Goal: Information Seeking & Learning: Learn about a topic

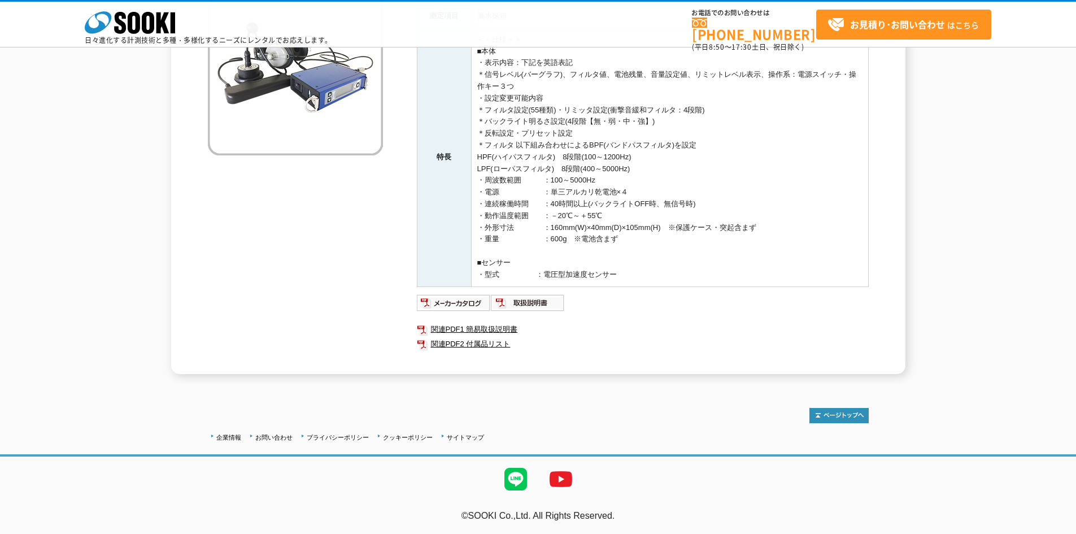
scroll to position [8, 0]
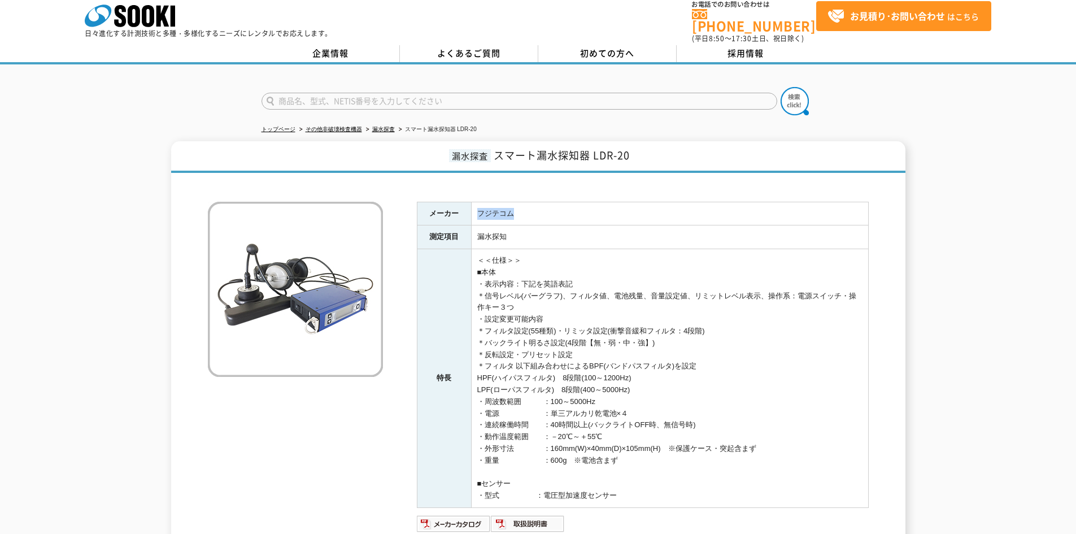
drag, startPoint x: 477, startPoint y: 206, endPoint x: 530, endPoint y: 204, distance: 53.1
click at [530, 204] on td "フジテコム" at bounding box center [669, 214] width 397 height 24
copy td "フジテコム"
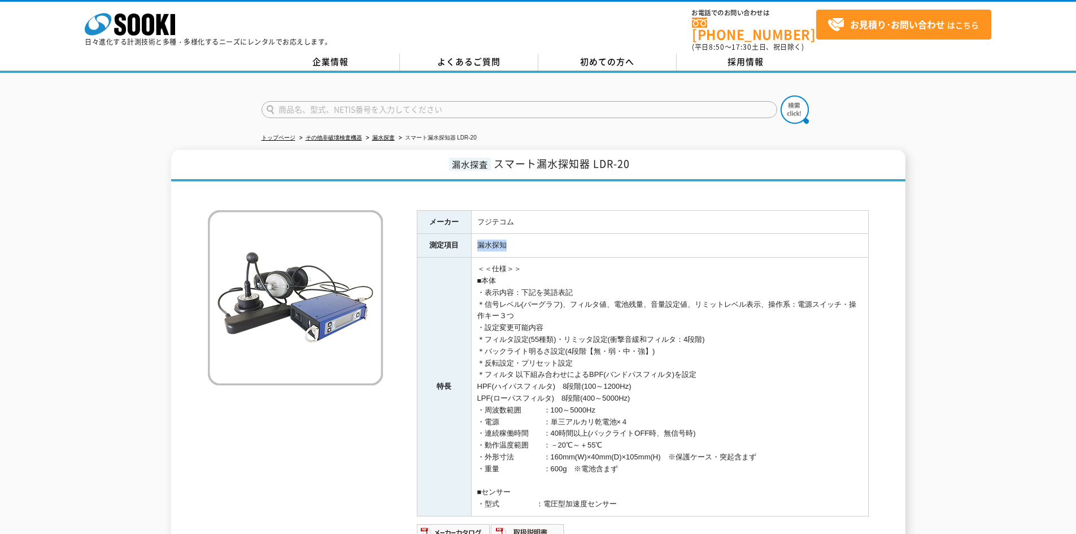
drag, startPoint x: 512, startPoint y: 235, endPoint x: 477, endPoint y: 241, distance: 34.8
click at [477, 241] on td "漏水探知" at bounding box center [669, 246] width 397 height 24
copy td "漏水探知"
drag, startPoint x: 482, startPoint y: 404, endPoint x: 523, endPoint y: 407, distance: 40.8
click at [523, 407] on td "＜＜仕様＞＞ ■本体 ・表示内容：下記を英語表記 ＊信号レベル(バーグラフ)、フィルタ値、電池残量、音量設定値、リミットレベル表示、操作系：電源スイッチ・操作…" at bounding box center [669, 386] width 397 height 259
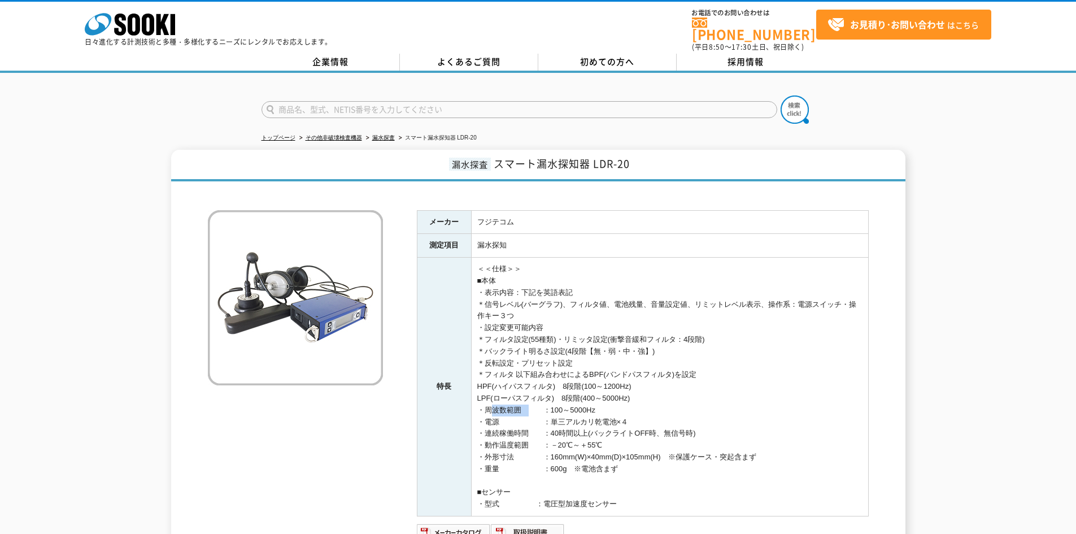
copy td "周波数範囲"
drag, startPoint x: 651, startPoint y: 392, endPoint x: 647, endPoint y: 400, distance: 8.6
click at [651, 392] on td "＜＜仕様＞＞ ■本体 ・表示内容：下記を英語表記 ＊信号レベル(バーグラフ)、フィルタ値、電池残量、音量設定値、リミットレベル表示、操作系：電源スイッチ・操作…" at bounding box center [669, 386] width 397 height 259
drag, startPoint x: 598, startPoint y: 405, endPoint x: 552, endPoint y: 403, distance: 45.8
click at [552, 403] on td "＜＜仕様＞＞ ■本体 ・表示内容：下記を英語表記 ＊信号レベル(バーグラフ)、フィルタ値、電池残量、音量設定値、リミットレベル表示、操作系：電源スイッチ・操作…" at bounding box center [669, 386] width 397 height 259
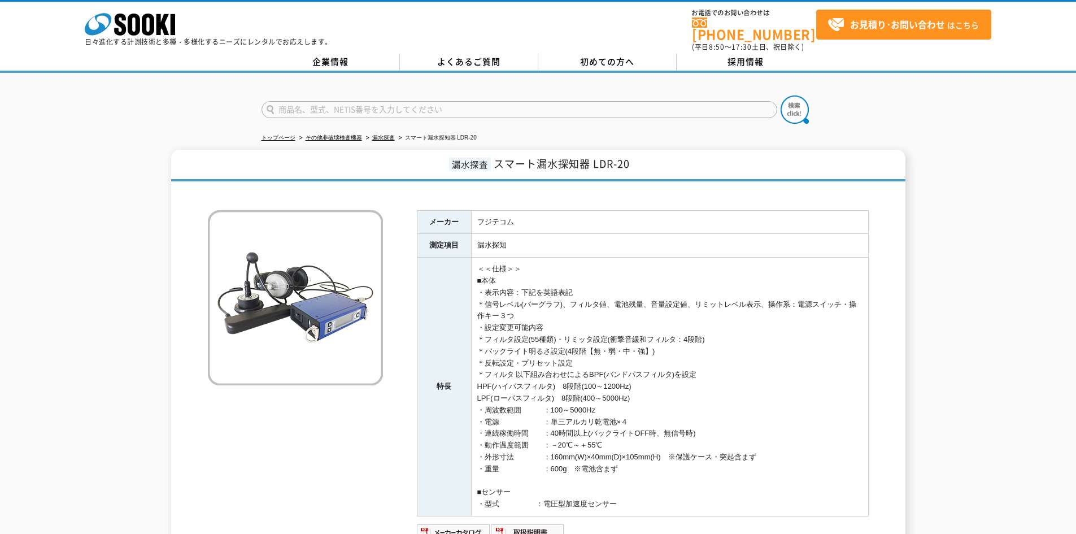
copy td "100～5000Hz"
click at [623, 460] on td "＜＜仕様＞＞ ■本体 ・表示内容：下記を英語表記 ＊信号レベル(バーグラフ)、フィルタ値、電池残量、音量設定値、リミットレベル表示、操作系：電源スイッチ・操作…" at bounding box center [669, 386] width 397 height 259
click at [485, 369] on td "＜＜仕様＞＞ ■本体 ・表示内容：下記を英語表記 ＊信号レベル(バーグラフ)、フィルタ値、電池残量、音量設定値、リミットレベル表示、操作系：電源スイッチ・操作…" at bounding box center [669, 386] width 397 height 259
drag, startPoint x: 489, startPoint y: 379, endPoint x: 659, endPoint y: 381, distance: 170.0
click at [659, 381] on td "＜＜仕様＞＞ ■本体 ・表示内容：下記を英語表記 ＊信号レベル(バーグラフ)、フィルタ値、電池残量、音量設定値、リミットレベル表示、操作系：電源スイッチ・操作…" at bounding box center [669, 386] width 397 height 259
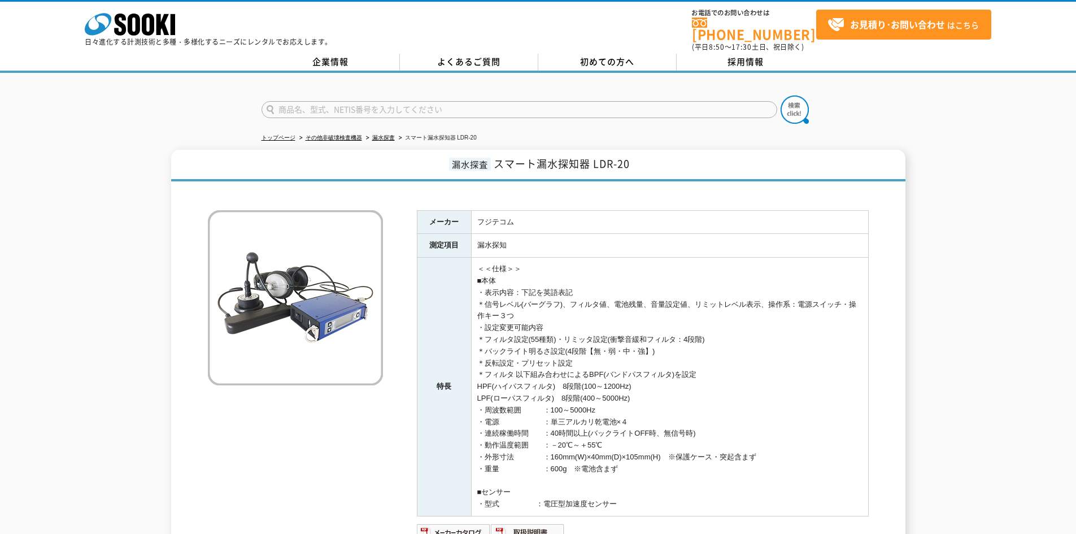
copy td "HPF(ハイパスフィルタ)　8段階(100～1200Hz)"
drag, startPoint x: 492, startPoint y: 394, endPoint x: 693, endPoint y: 393, distance: 201.6
click at [693, 393] on td "＜＜仕様＞＞ ■本体 ・表示内容：下記を英語表記 ＊信号レベル(バーグラフ)、フィルタ値、電池残量、音量設定値、リミットレベル表示、操作系：電源スイッチ・操作…" at bounding box center [669, 386] width 397 height 259
copy td "LPF(ローパスフィルタ)　8段階(400～5000Hz)"
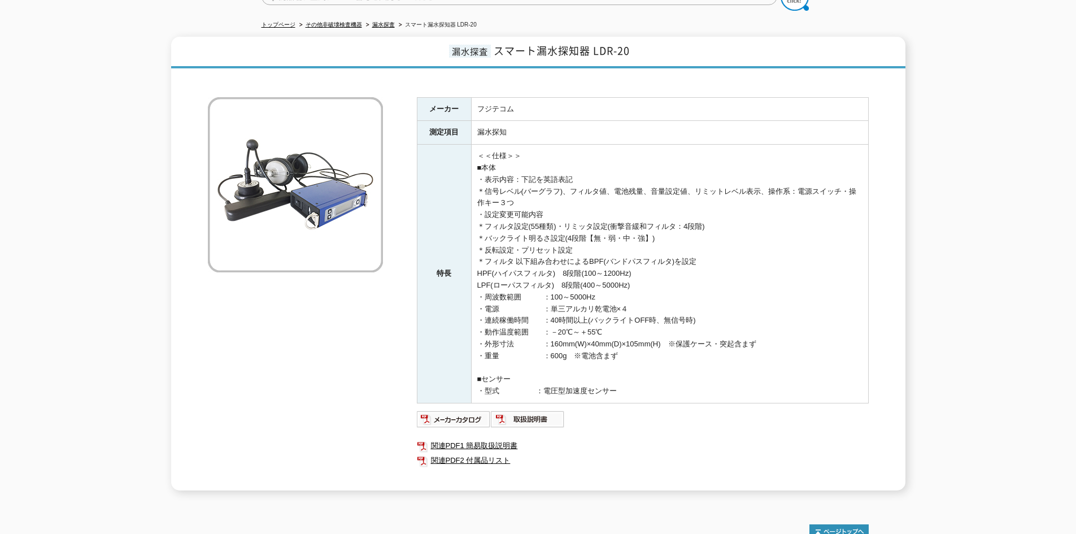
scroll to position [169, 0]
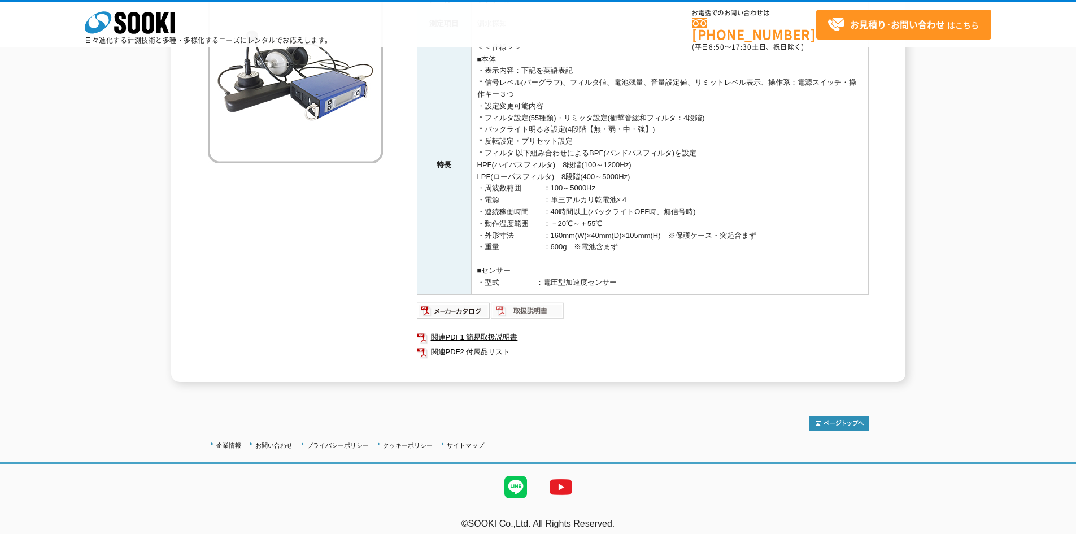
click at [523, 310] on img at bounding box center [528, 311] width 74 height 18
drag, startPoint x: 647, startPoint y: 225, endPoint x: 574, endPoint y: 224, distance: 72.3
click at [645, 225] on td "＜＜仕様＞＞ ■本体 ・表示内容：下記を英語表記 ＊信号レベル(バーグラフ)、フィルタ値、電池残量、音量設定値、リミットレベル表示、操作系：電源スイッチ・操作…" at bounding box center [669, 165] width 397 height 259
drag, startPoint x: 551, startPoint y: 221, endPoint x: 614, endPoint y: 228, distance: 64.2
click at [614, 228] on td "＜＜仕様＞＞ ■本体 ・表示内容：下記を英語表記 ＊信号レベル(バーグラフ)、フィルタ値、電池残量、音量設定値、リミットレベル表示、操作系：電源スイッチ・操作…" at bounding box center [669, 165] width 397 height 259
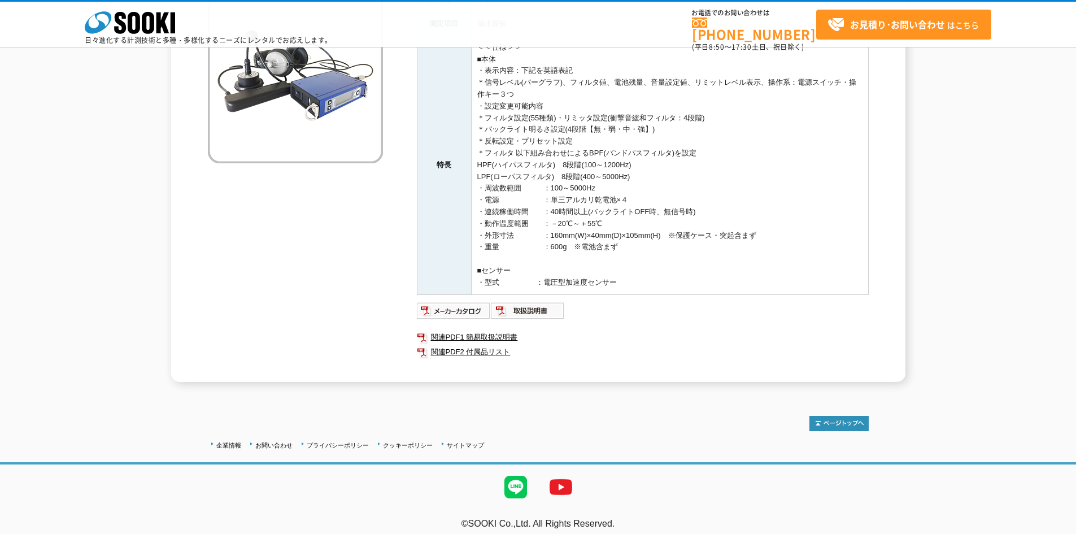
click at [614, 228] on td "＜＜仕様＞＞ ■本体 ・表示内容：下記を英語表記 ＊信号レベル(バーグラフ)、フィルタ値、電池残量、音量設定値、リミットレベル表示、操作系：電源スイッチ・操作…" at bounding box center [669, 165] width 397 height 259
drag, startPoint x: 602, startPoint y: 222, endPoint x: 544, endPoint y: 224, distance: 58.2
click at [544, 224] on td "＜＜仕様＞＞ ■本体 ・表示内容：下記を英語表記 ＊信号レベル(バーグラフ)、フィルタ値、電池残量、音量設定値、リミットレベル表示、操作系：電源スイッチ・操作…" at bounding box center [669, 165] width 397 height 259
copy td "：－20℃～＋55℃"
drag, startPoint x: 619, startPoint y: 244, endPoint x: 551, endPoint y: 245, distance: 68.3
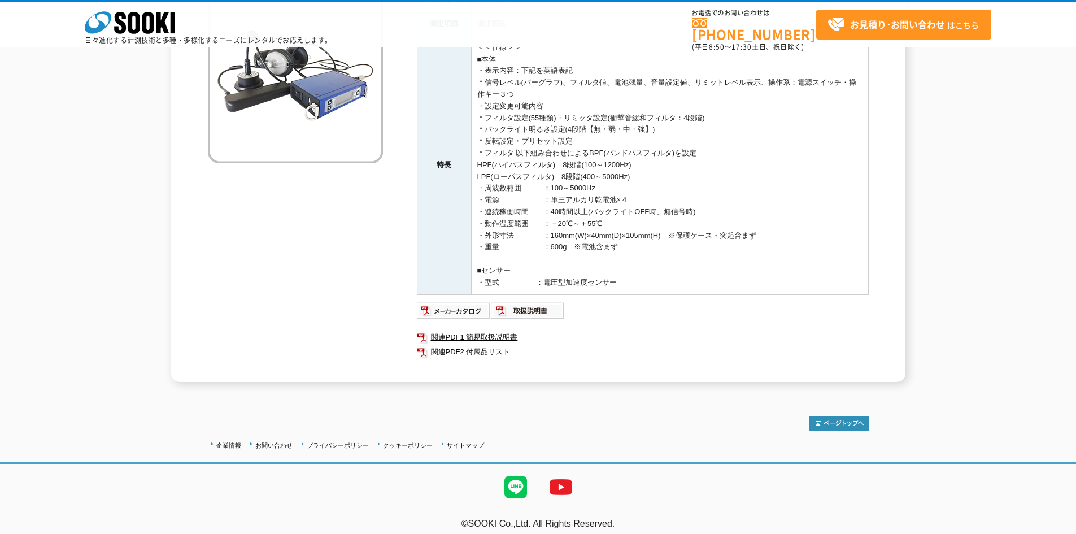
click at [551, 245] on td "＜＜仕様＞＞ ■本体 ・表示内容：下記を英語表記 ＊信号レベル(バーグラフ)、フィルタ値、電池残量、音量設定値、リミットレベル表示、操作系：電源スイッチ・操作…" at bounding box center [669, 165] width 397 height 259
copy td "600g　※電池含まず"
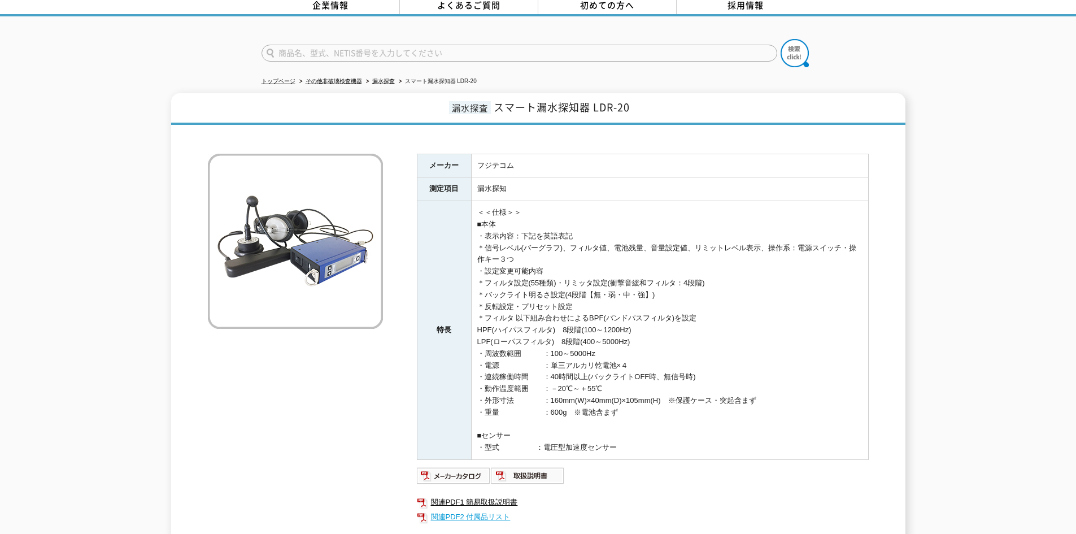
click at [470, 509] on link "関連PDF2 付属品リスト" at bounding box center [643, 516] width 452 height 15
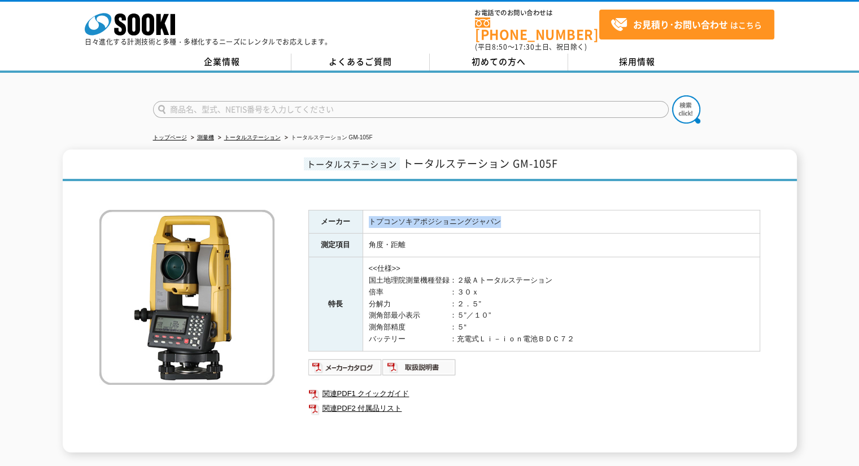
drag, startPoint x: 368, startPoint y: 215, endPoint x: 535, endPoint y: 215, distance: 166.6
click at [507, 215] on td "トプコンソキアポジショニングジャパン" at bounding box center [561, 222] width 397 height 24
click at [584, 215] on td "トプコンソキアポジショニングジャパン" at bounding box center [561, 222] width 397 height 24
click at [457, 257] on td "<<仕様>> 国土地理院測量機種登録：２級Ａトータルステーション 倍率　　　　　　　　　：３０ｘ 分解力　　　　　　　　：２．５” 測角部最小表示　　　　：５…" at bounding box center [561, 304] width 397 height 94
drag, startPoint x: 368, startPoint y: 235, endPoint x: 418, endPoint y: 241, distance: 51.2
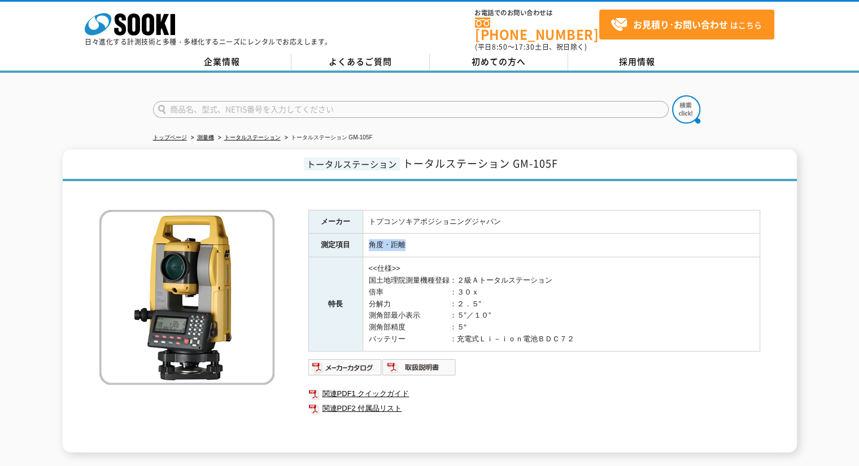
click at [418, 241] on td "角度・距離" at bounding box center [561, 246] width 397 height 24
copy td "角度・距離"
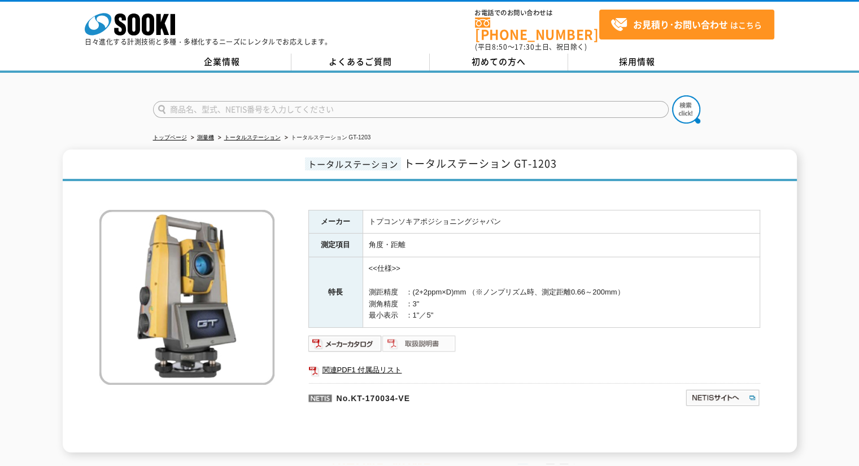
click at [438, 335] on img at bounding box center [419, 344] width 74 height 18
click at [343, 324] on div "メーカー トプコンソキアポジショニングジャパン 測定項目 角度・距離 特長 <<仕様>> 測距精度　：(2+2ppm×D)mm （※ノンプリズム時、測定距離0…" at bounding box center [534, 331] width 452 height 243
click at [346, 335] on img at bounding box center [345, 344] width 74 height 18
